Goal: Check status: Check status

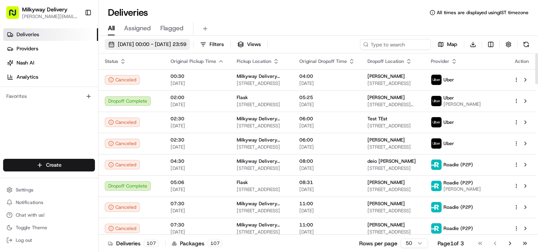
click at [146, 42] on span "[DATE] 00:00 - [DATE] 23:59" at bounding box center [152, 44] width 68 height 7
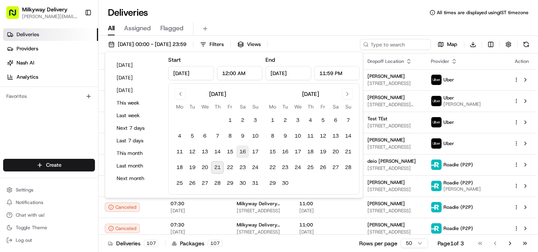
click at [243, 149] on button "16" at bounding box center [242, 152] width 13 height 13
type input "[DATE]"
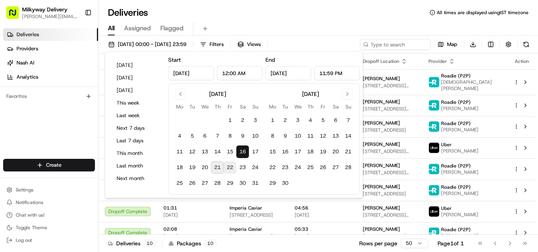
click at [226, 166] on button "22" at bounding box center [230, 167] width 13 height 13
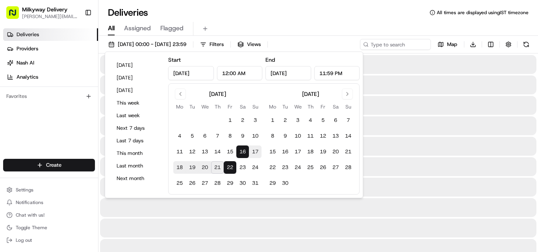
type input "[DATE]"
click at [306, 13] on div "Deliveries All times are displayed using IST timezone" at bounding box center [317, 12] width 439 height 13
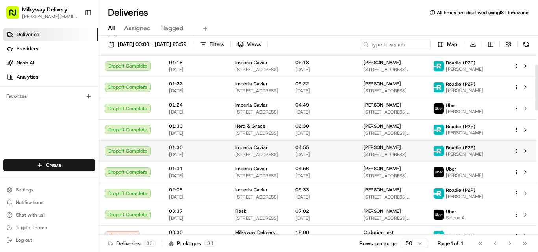
scroll to position [79, 0]
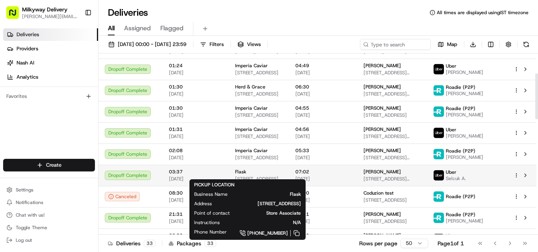
click at [247, 176] on span "[STREET_ADDRESS]" at bounding box center [259, 179] width 48 height 6
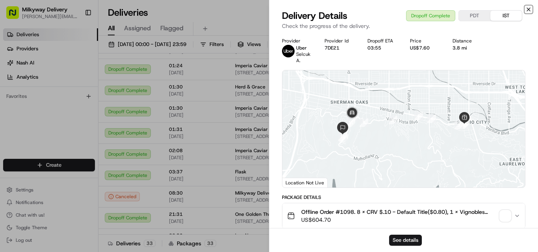
click at [527, 9] on icon "button" at bounding box center [528, 9] width 6 height 6
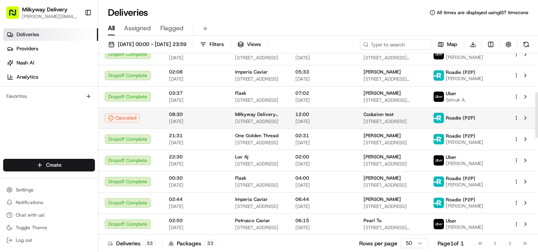
scroll to position [118, 0]
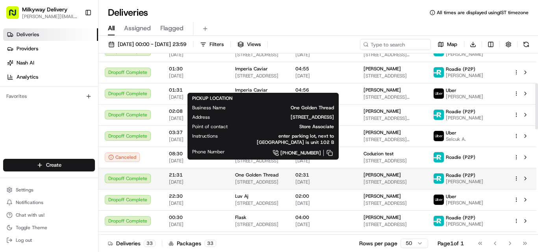
click at [242, 179] on span "[STREET_ADDRESS]" at bounding box center [259, 182] width 48 height 6
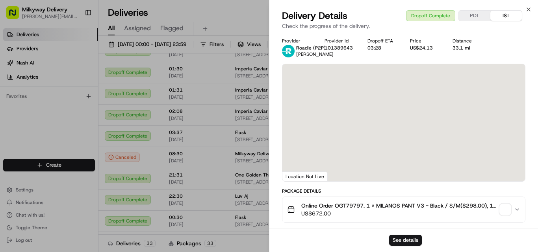
click at [349, 203] on span "Online Order OGT79797. 1 x MILANOS PANT V3 - Black / S/M($298.00), 1 x MILANOS …" at bounding box center [398, 206] width 195 height 8
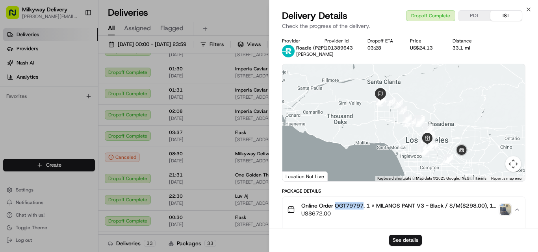
click at [465, 49] on div "33.1 mi" at bounding box center [467, 48] width 30 height 6
copy div "33.1 mi"
click at [524, 9] on div "Delivery Details Dropoff Complete PDT IST" at bounding box center [403, 15] width 243 height 13
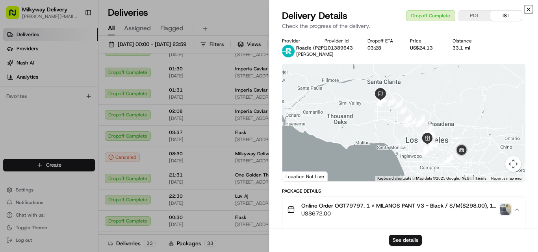
click at [526, 9] on icon "button" at bounding box center [528, 9] width 6 height 6
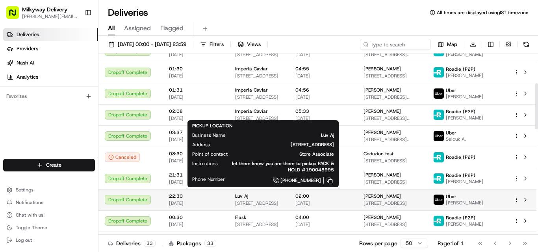
click at [243, 195] on span "Luv Aj" at bounding box center [241, 196] width 13 height 6
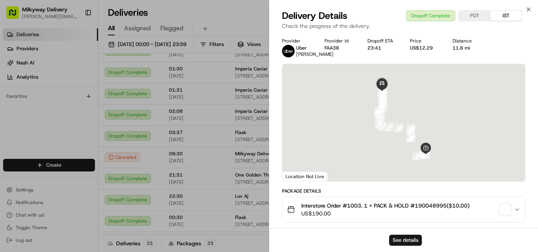
click at [354, 209] on span "Interstore Order #1003. 1 x PACK & HOLD #190048995($10.00)" at bounding box center [385, 206] width 168 height 8
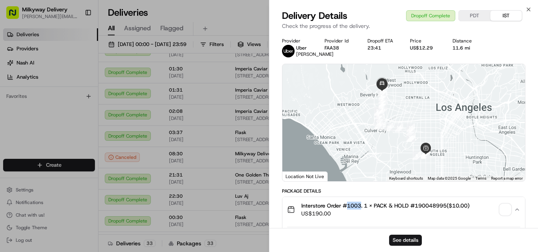
copy span "1003"
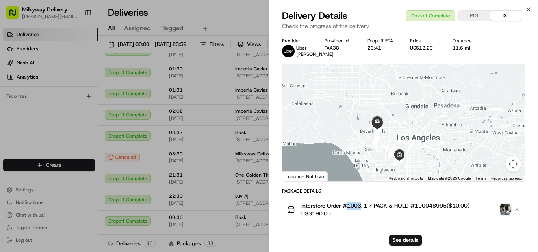
scroll to position [236, 0]
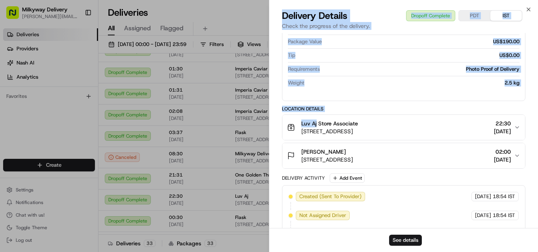
drag, startPoint x: 316, startPoint y: 130, endPoint x: 266, endPoint y: 130, distance: 50.0
click at [266, 130] on body "Milkyway Delivery [PERSON_NAME][EMAIL_ADDRESS][DOMAIN_NAME] Toggle Sidebar Deli…" at bounding box center [269, 126] width 538 height 252
click at [391, 125] on button "Luv Aj Store Associate [STREET_ADDRESS] 22:30 [DATE]" at bounding box center [403, 127] width 242 height 25
click at [316, 128] on span "Luv Aj Store Associate" at bounding box center [329, 124] width 57 height 8
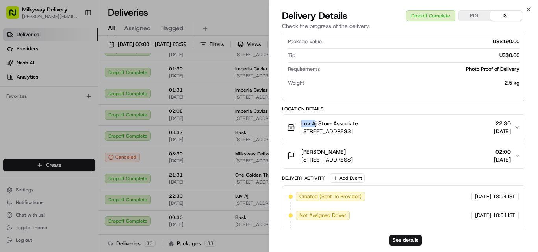
drag, startPoint x: 315, startPoint y: 130, endPoint x: 295, endPoint y: 133, distance: 20.1
click at [295, 133] on div "Luv Aj Store Associate [STREET_ADDRESS]" at bounding box center [322, 128] width 71 height 16
drag, startPoint x: 319, startPoint y: 131, endPoint x: 294, endPoint y: 135, distance: 25.6
click at [294, 135] on div "Luv Aj Store Associate [STREET_ADDRESS]" at bounding box center [322, 128] width 71 height 16
copy span "Luv Aj"
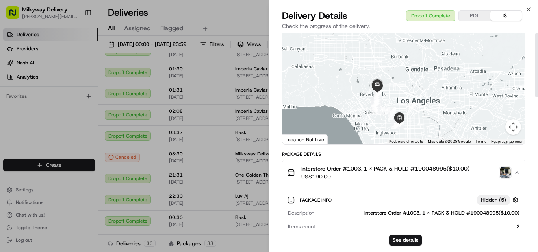
scroll to position [0, 0]
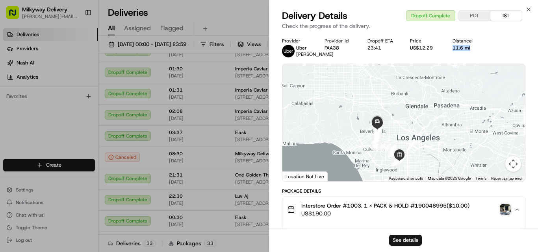
drag, startPoint x: 470, startPoint y: 47, endPoint x: 452, endPoint y: 50, distance: 18.0
click at [452, 50] on div "11.6 mi" at bounding box center [467, 48] width 30 height 6
copy div "11.6 mi"
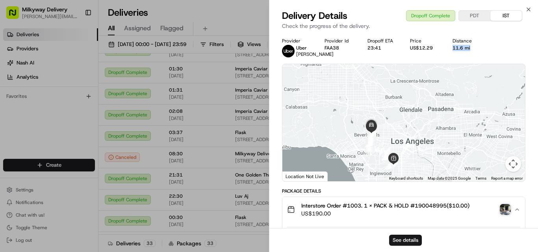
scroll to position [39, 0]
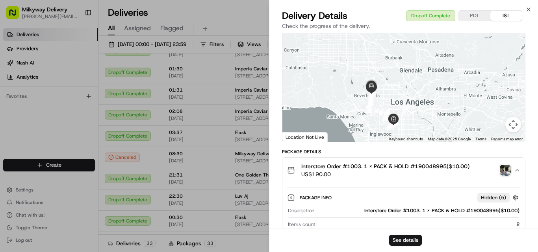
click at [357, 170] on span "Interstore Order #1003. 1 x PACK & HOLD #190048995($10.00)" at bounding box center [385, 167] width 168 height 8
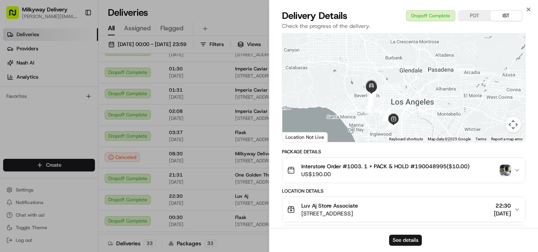
click at [357, 170] on span "Interstore Order #1003. 1 x PACK & HOLD #190048995($10.00)" at bounding box center [385, 167] width 168 height 8
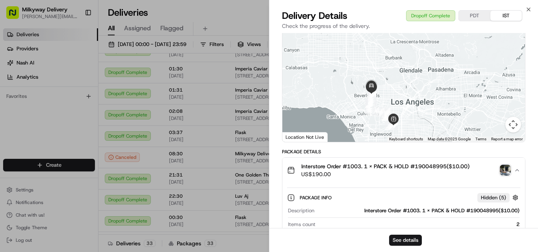
click at [357, 170] on span "Interstore Order #1003. 1 x PACK & HOLD #190048995($10.00)" at bounding box center [385, 167] width 168 height 8
copy span "1003"
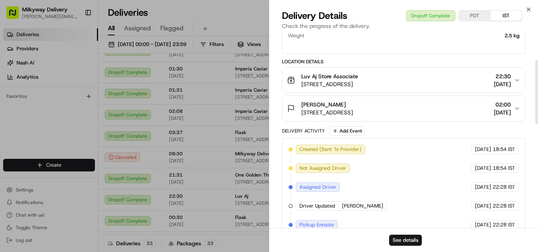
scroll to position [82, 0]
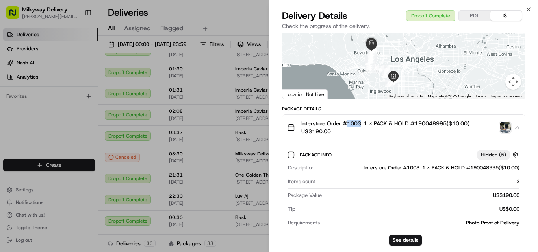
click at [338, 140] on button "Interstore Order #1003. 1 x PACK & HOLD #190048995($10.00) US$190.00" at bounding box center [403, 127] width 242 height 25
